Goal: Navigation & Orientation: Go to known website

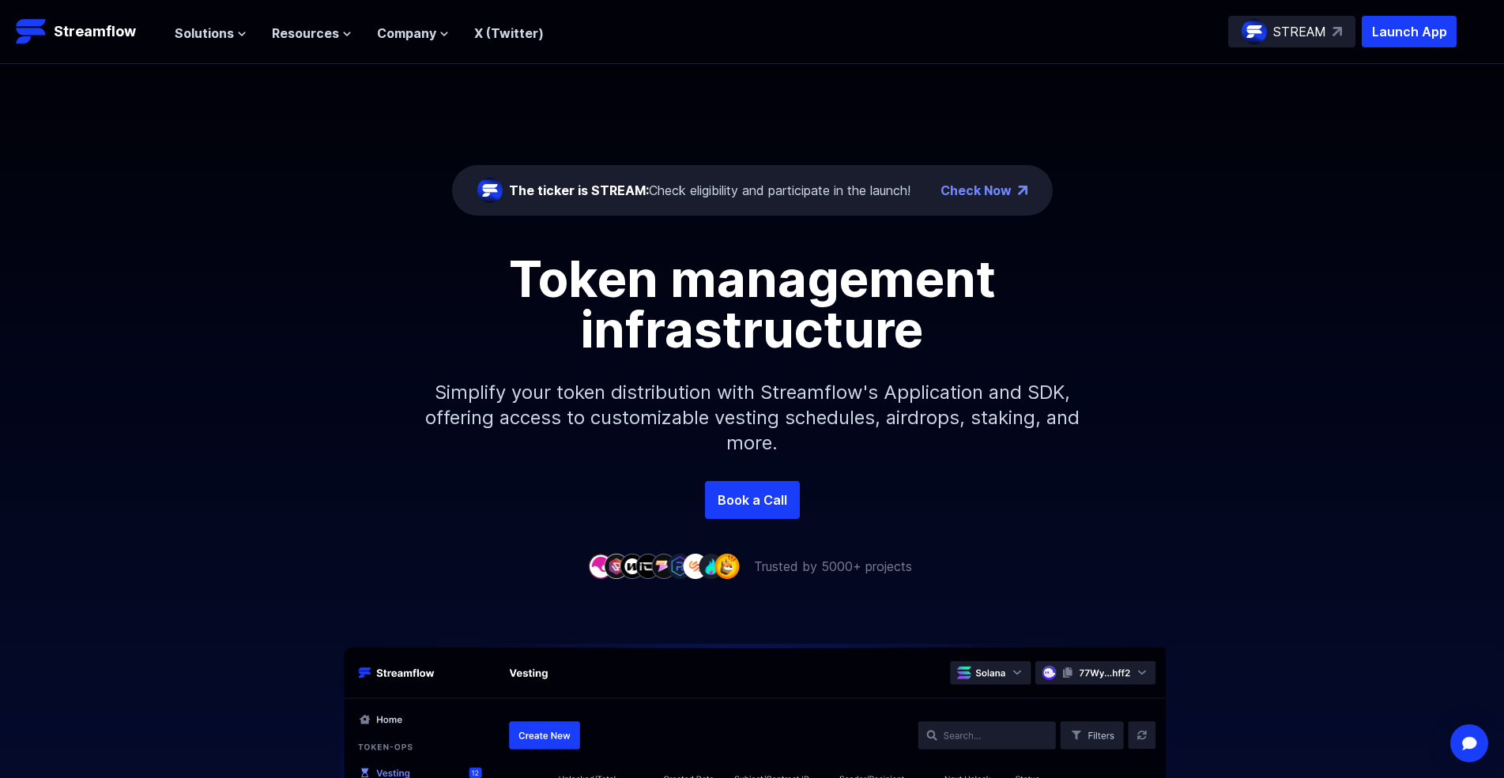
click at [982, 198] on link "Check Now" at bounding box center [975, 190] width 71 height 19
click at [211, 38] on span "Solutions" at bounding box center [204, 33] width 59 height 19
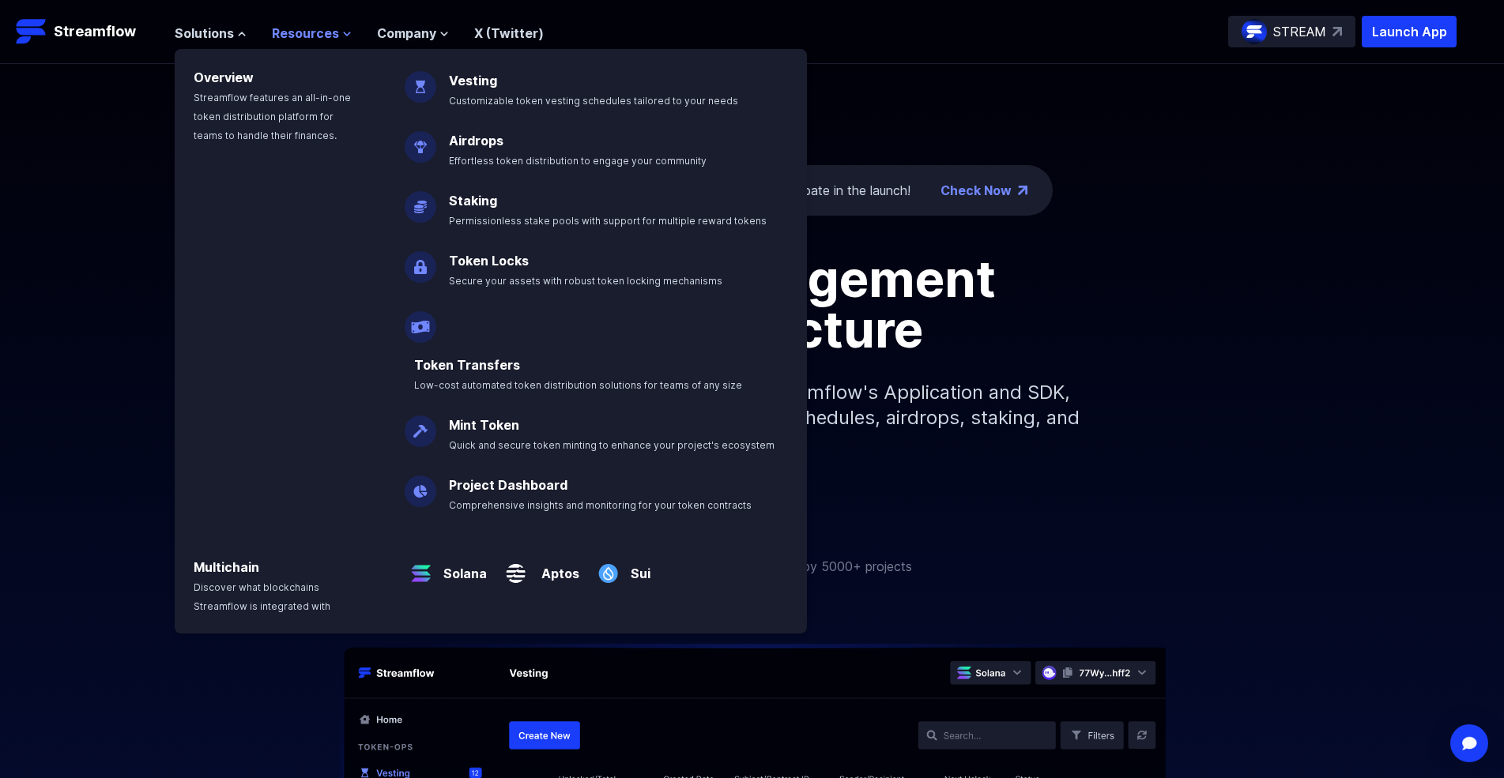
click at [333, 32] on span "Resources" at bounding box center [305, 33] width 67 height 19
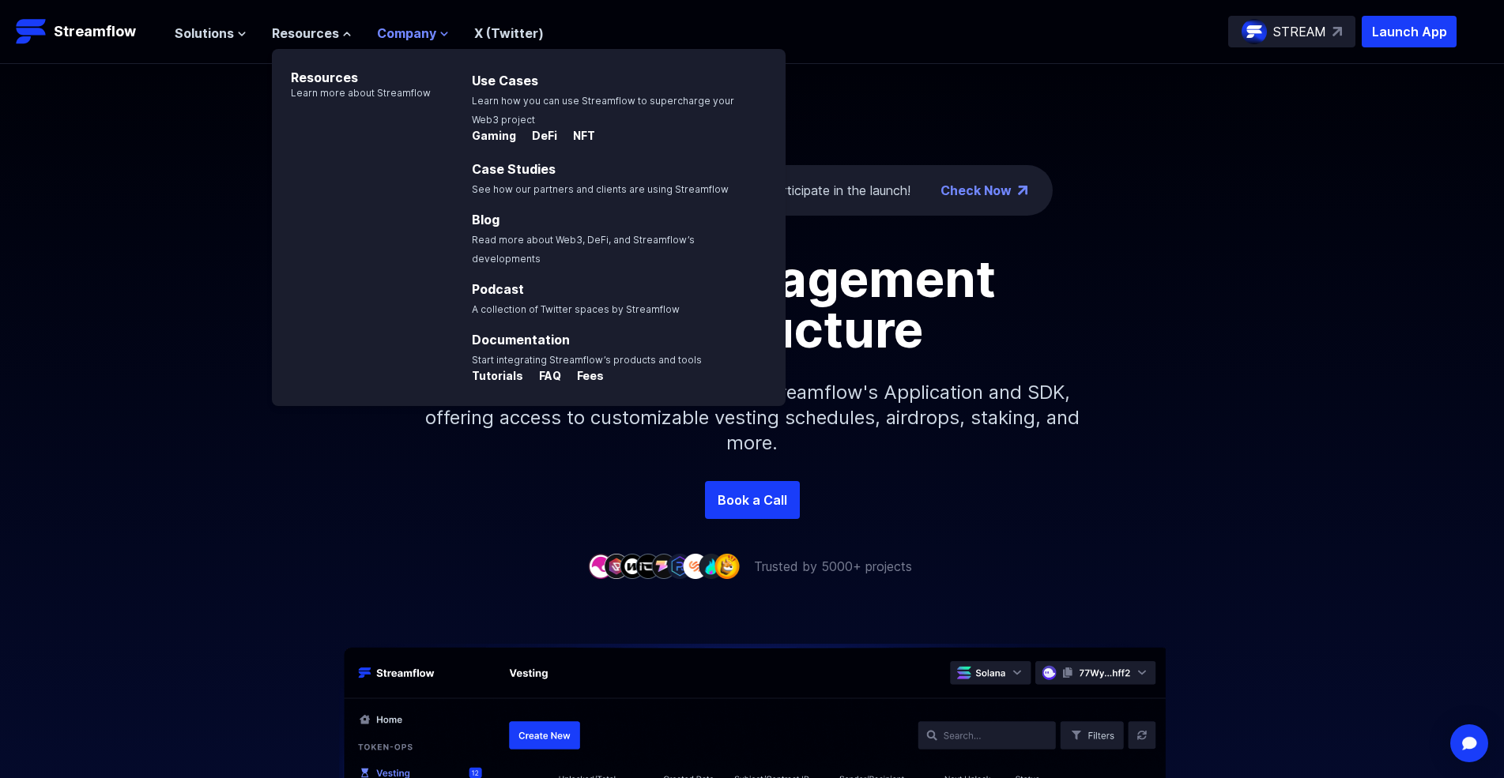
click at [394, 32] on span "Company" at bounding box center [406, 33] width 59 height 19
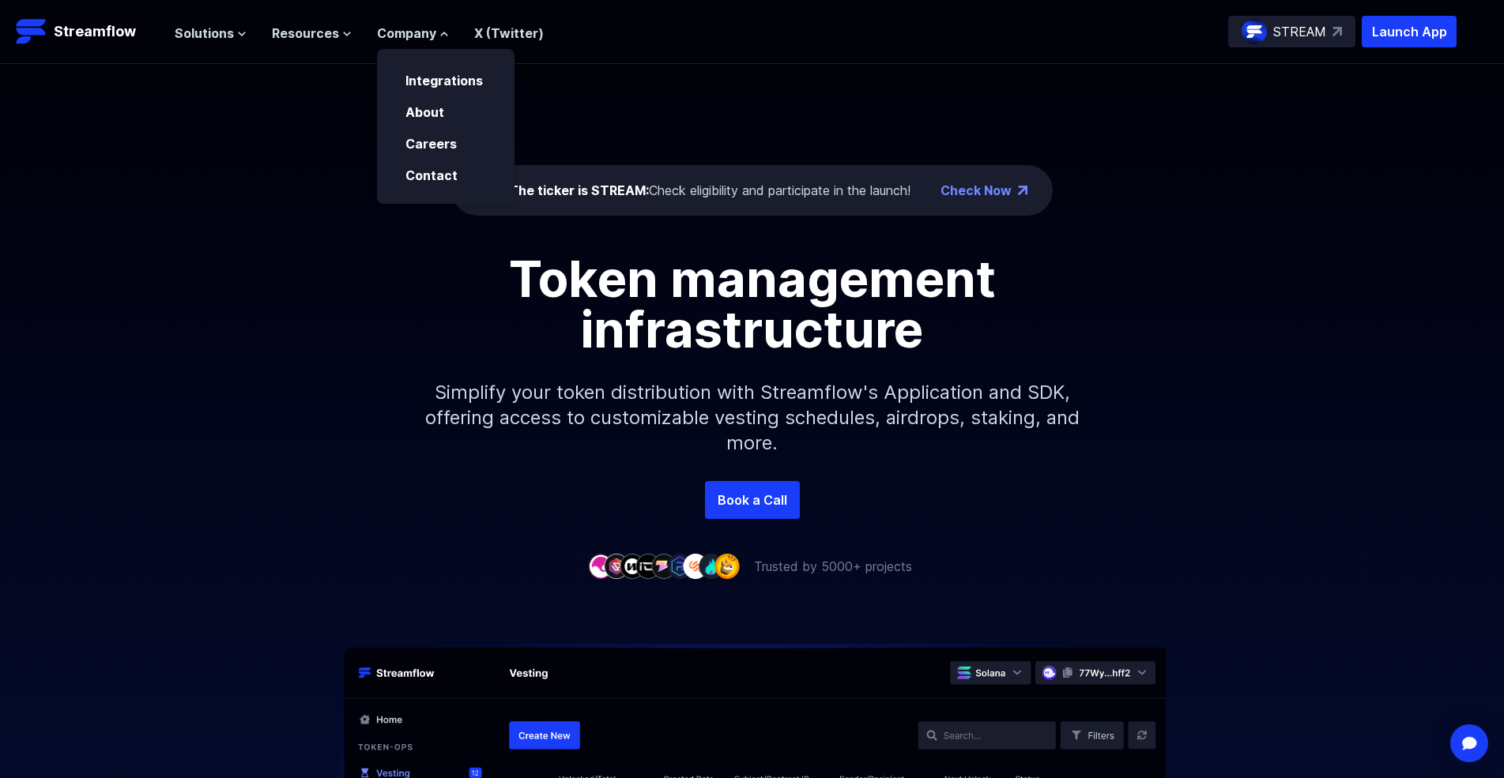
click at [517, 32] on link "X (Twitter)" at bounding box center [509, 33] width 70 height 16
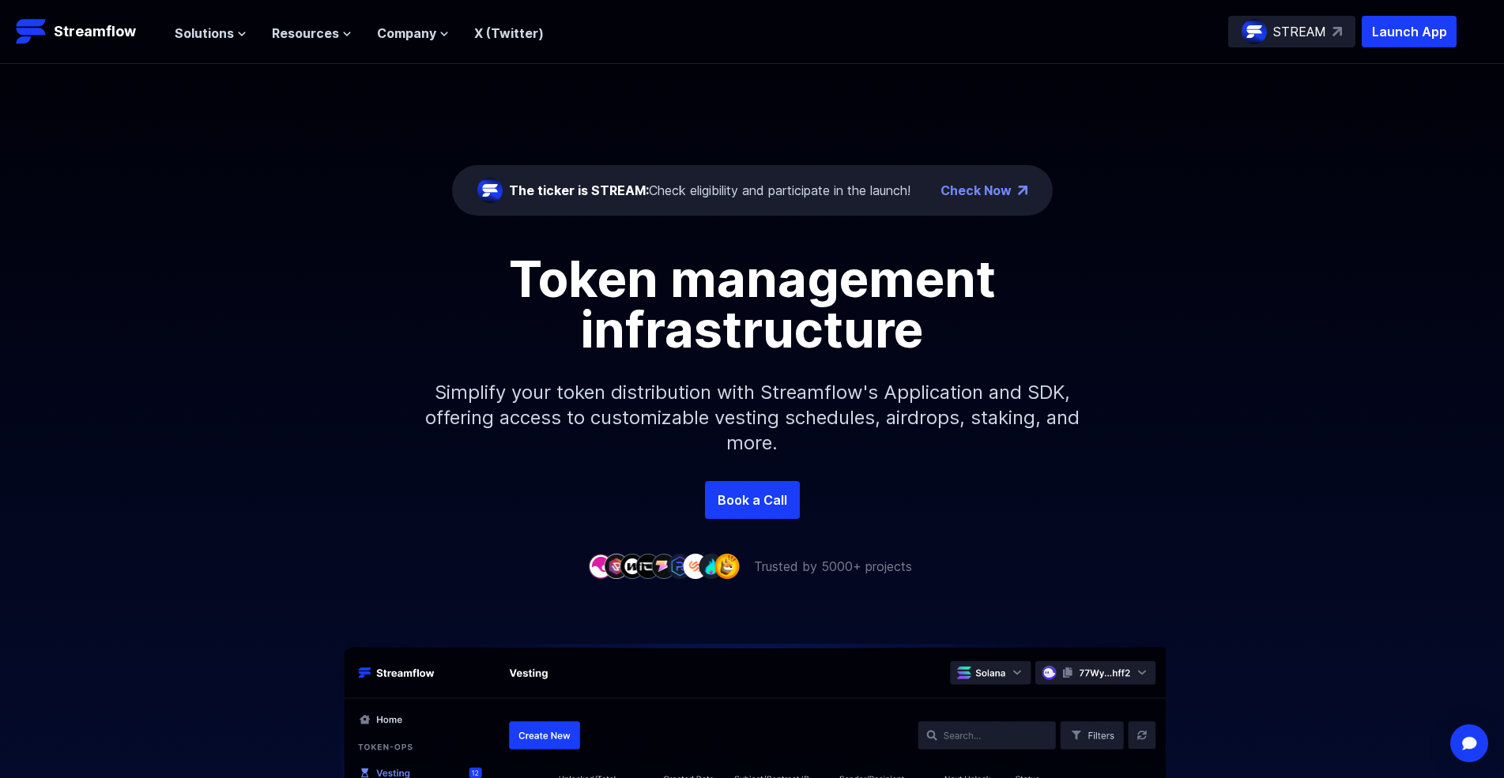
click at [1248, 47] on div "STREAM" at bounding box center [1291, 32] width 127 height 32
